Goal: Transaction & Acquisition: Subscribe to service/newsletter

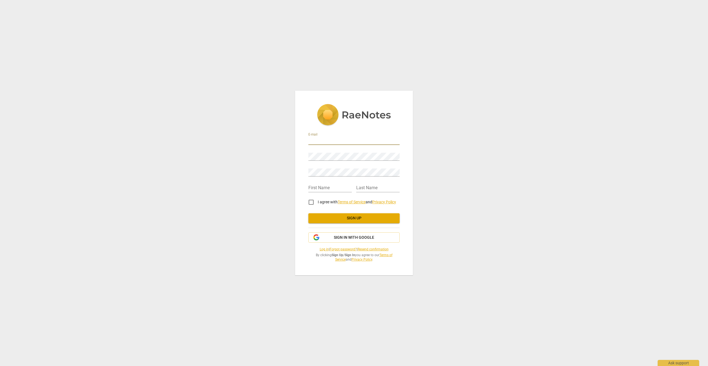
click at [336, 143] on input "email" at bounding box center [353, 141] width 91 height 8
click at [325, 139] on input "email" at bounding box center [353, 141] width 91 height 8
